Goal: Information Seeking & Learning: Learn about a topic

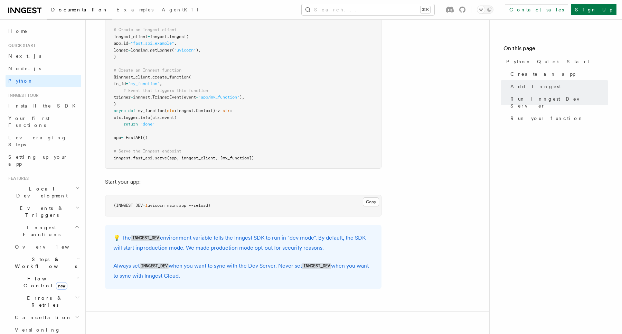
scroll to position [544, 0]
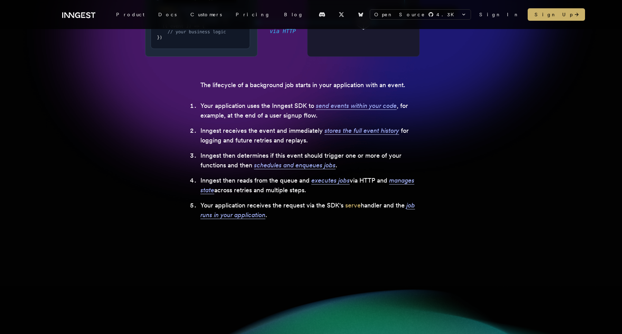
scroll to position [235, 0]
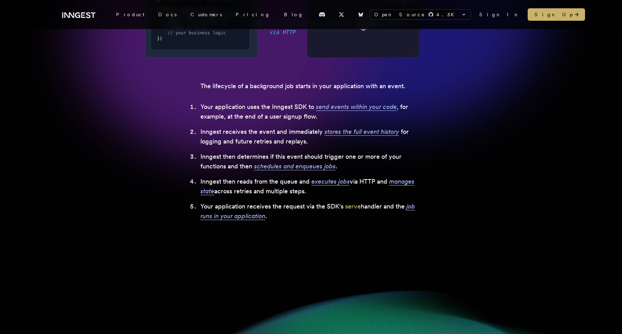
click at [428, 125] on section ".svg-animate-ping { animation: svg-ping cubic-bezier(0,0,.2,1) 2s infinite; } @…" at bounding box center [310, 74] width 497 height 326
